Goal: Task Accomplishment & Management: Complete application form

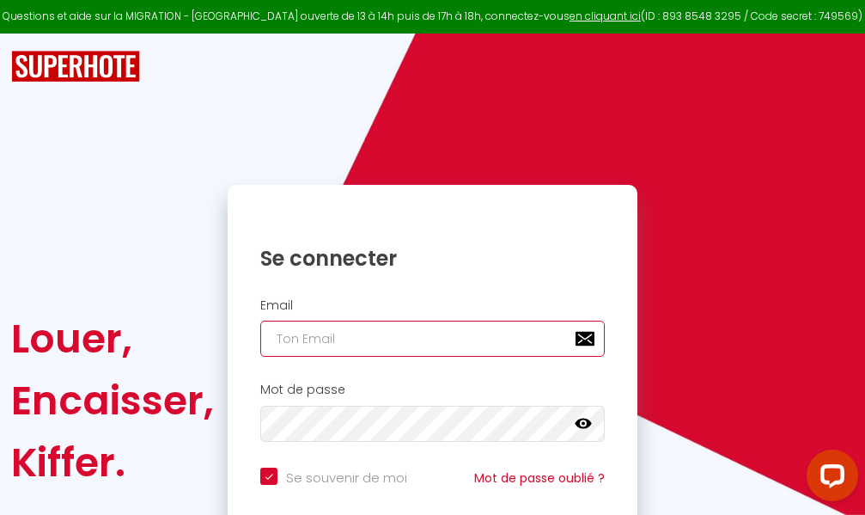
click at [470, 338] on input "email" at bounding box center [432, 339] width 345 height 36
type input "m"
checkbox input "true"
type input "ma"
checkbox input "true"
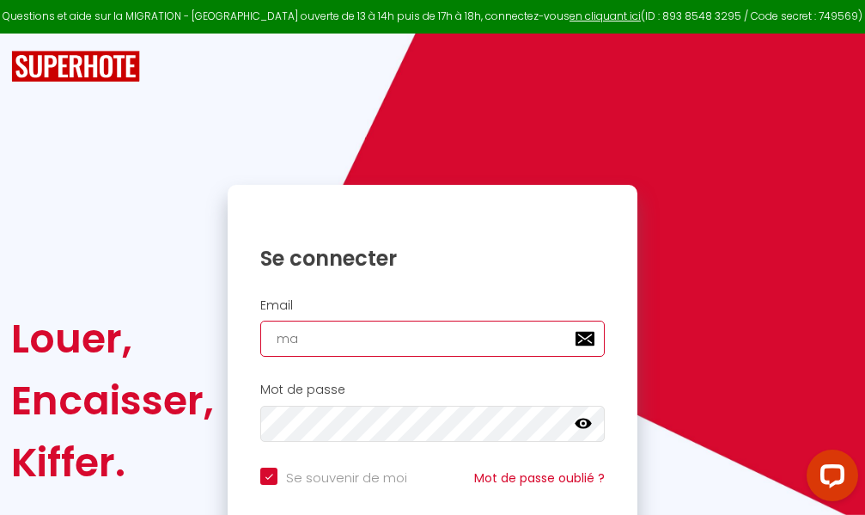
type input "mar"
checkbox input "true"
type input "marc"
checkbox input "true"
type input "marcd"
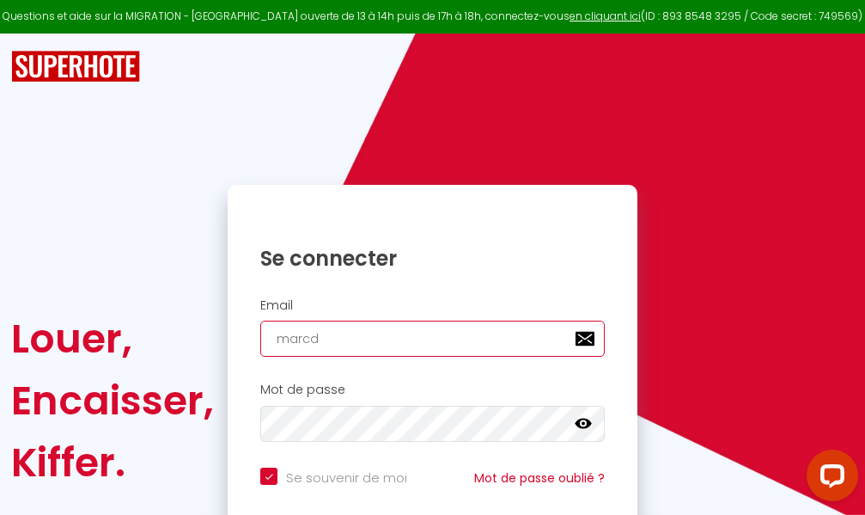
checkbox input "true"
type input "marcdp"
checkbox input "true"
type input "marcdpo"
checkbox input "true"
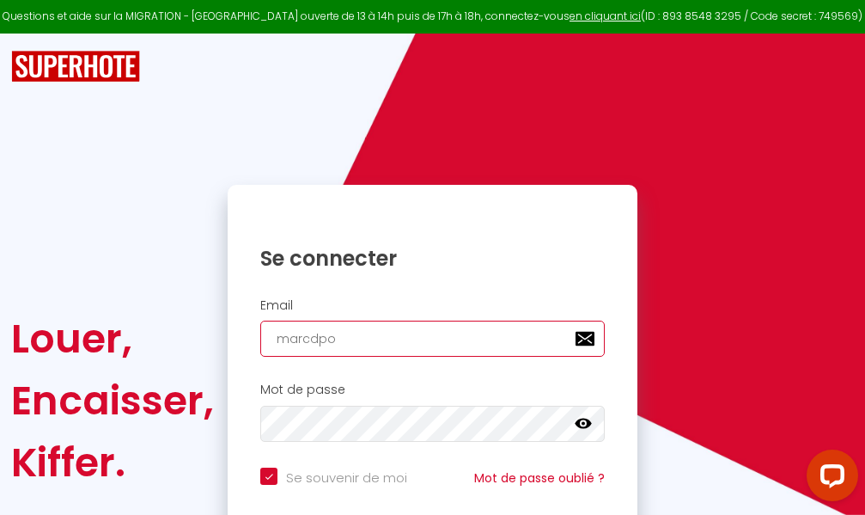
type input "marcdpoz"
checkbox input "true"
type input "marcdpoz."
checkbox input "true"
type input "marcdpoz.l"
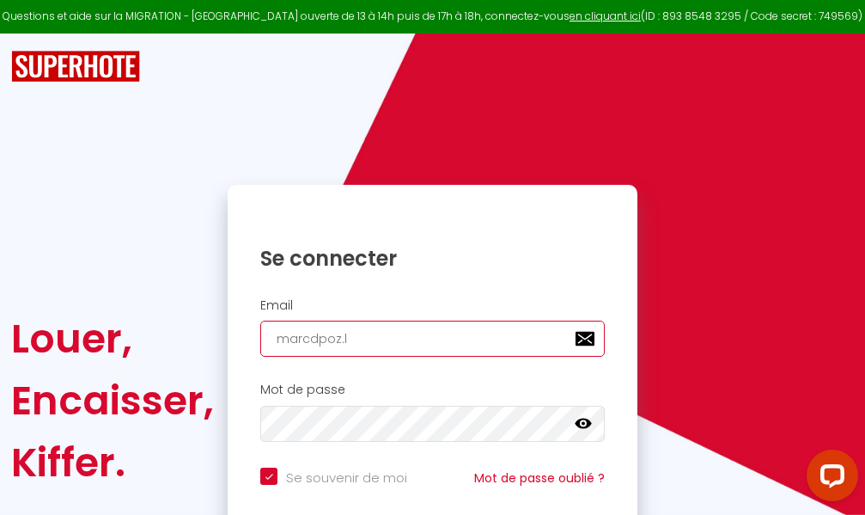
checkbox input "true"
type input "marcdpoz.lo"
checkbox input "true"
type input "marcdpoz.loc"
checkbox input "true"
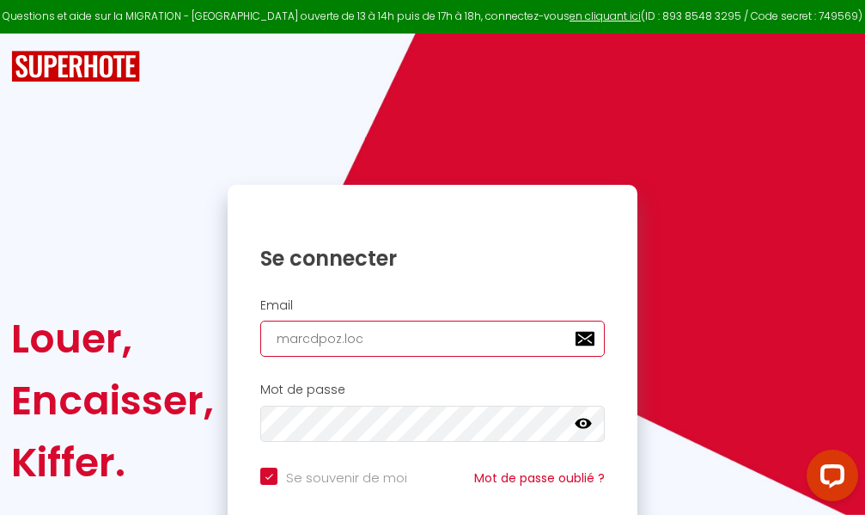
type input "marcdpoz.loca"
checkbox input "true"
type input "marcdpoz.locat"
checkbox input "true"
type input "marcdpoz.locati"
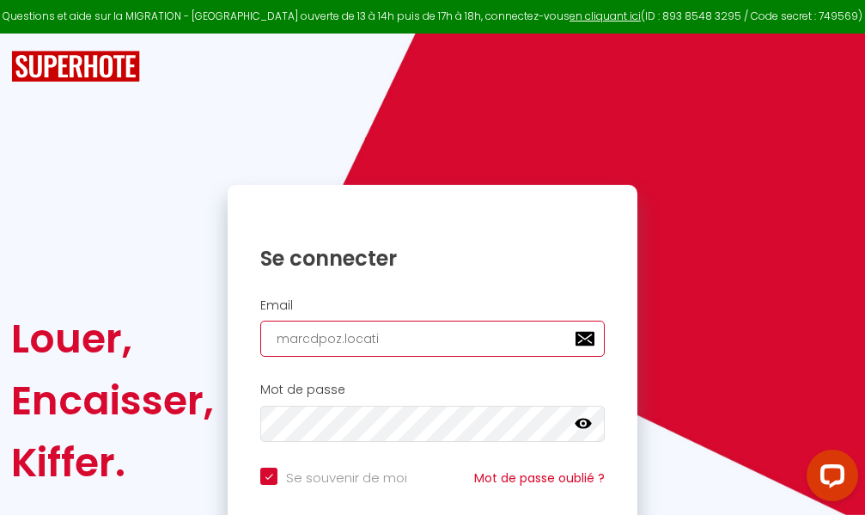
checkbox input "true"
type input "marcdpoz.locatio"
checkbox input "true"
type input "marcdpoz.location"
checkbox input "true"
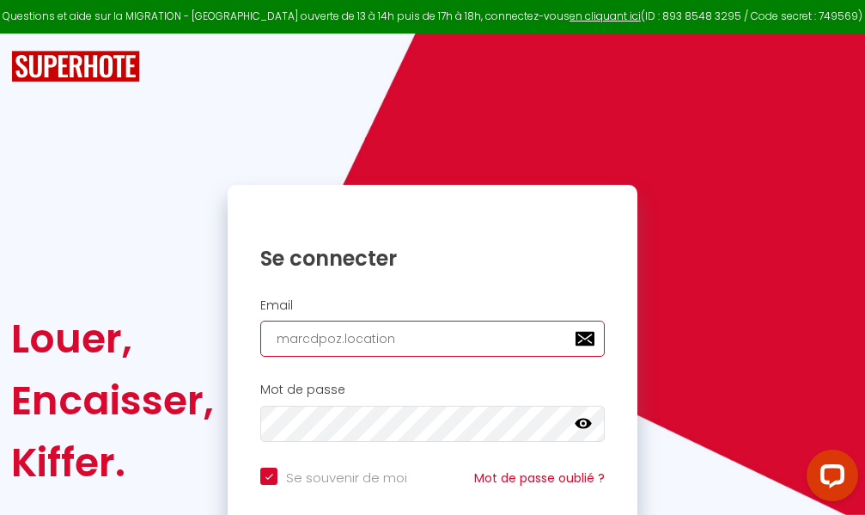
type input "marcdpoz.location@"
checkbox input "true"
type input "marcdpoz.location@g"
checkbox input "true"
type input "marcdpoz.location@gm"
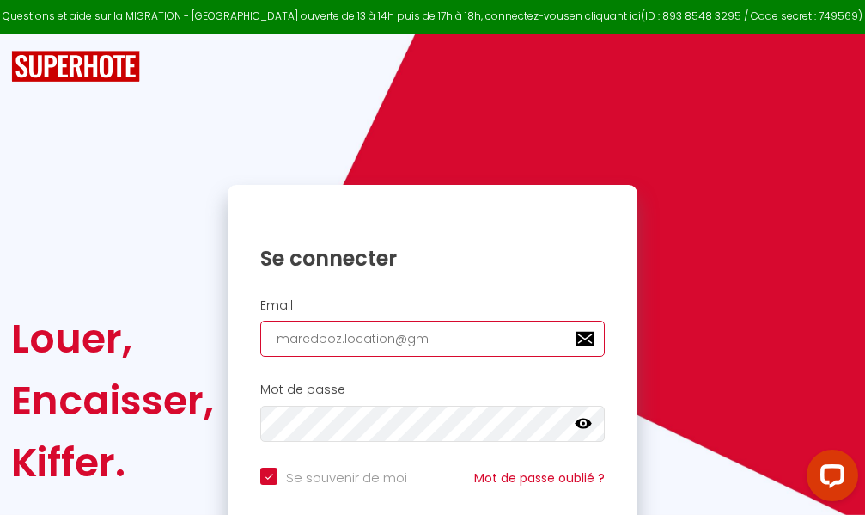
checkbox input "true"
type input "marcdpoz.location@gma"
checkbox input "true"
type input "marcdpoz.location@gmai"
checkbox input "true"
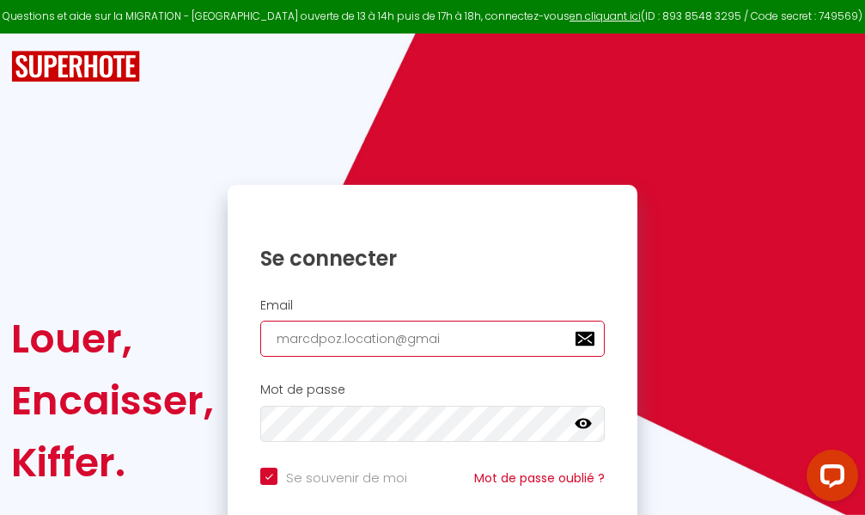
type input "[EMAIL_ADDRESS]"
checkbox input "true"
type input "[EMAIL_ADDRESS]."
checkbox input "true"
type input "marcdpoz.location@gmail.c"
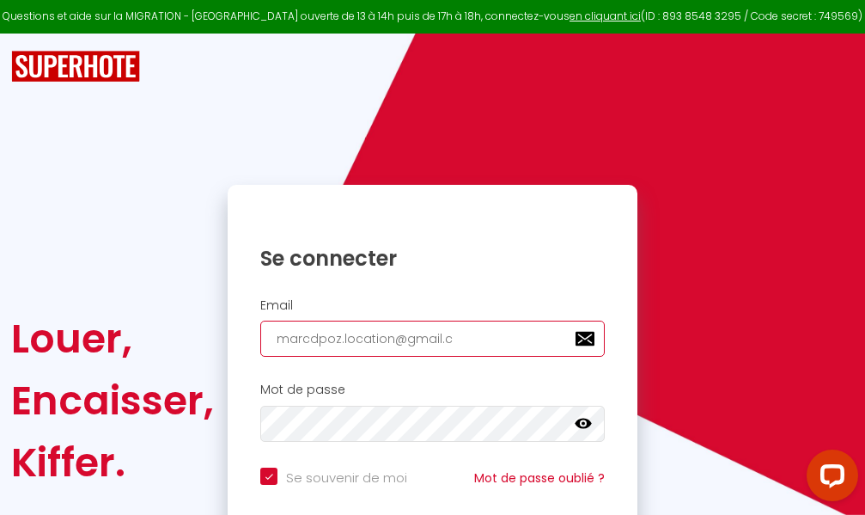
checkbox input "true"
type input "[EMAIL_ADDRESS][DOMAIN_NAME]"
checkbox input "true"
type input "[EMAIL_ADDRESS][DOMAIN_NAME]"
checkbox input "true"
